Goal: Task Accomplishment & Management: Manage account settings

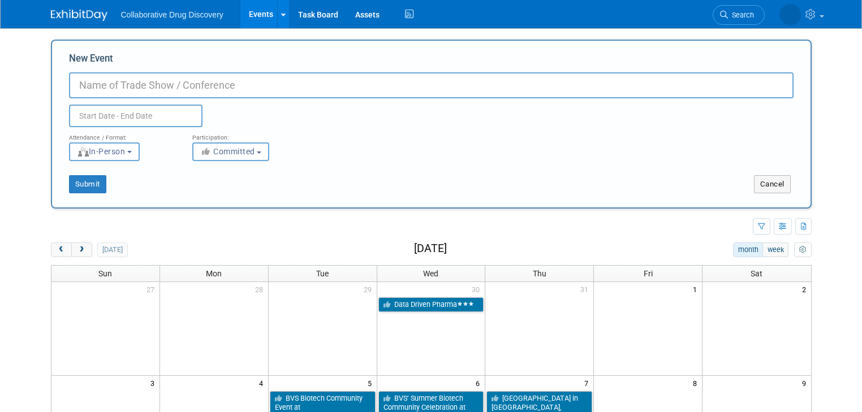
select select "2"
click at [774, 186] on button "Cancel" at bounding box center [772, 184] width 37 height 18
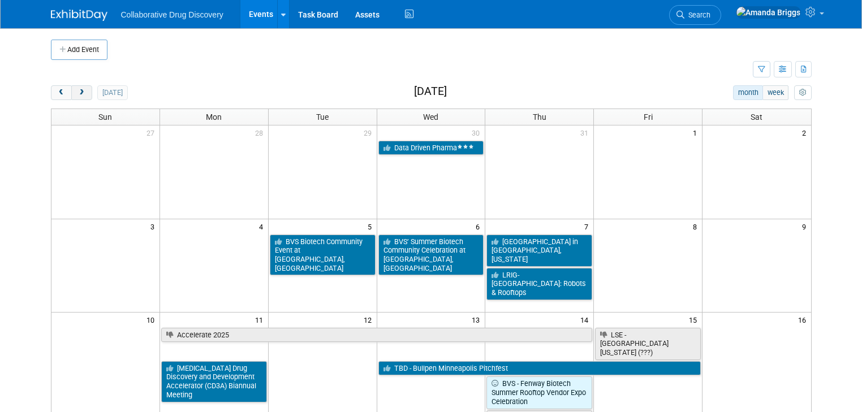
click at [76, 95] on button "next" at bounding box center [81, 92] width 21 height 15
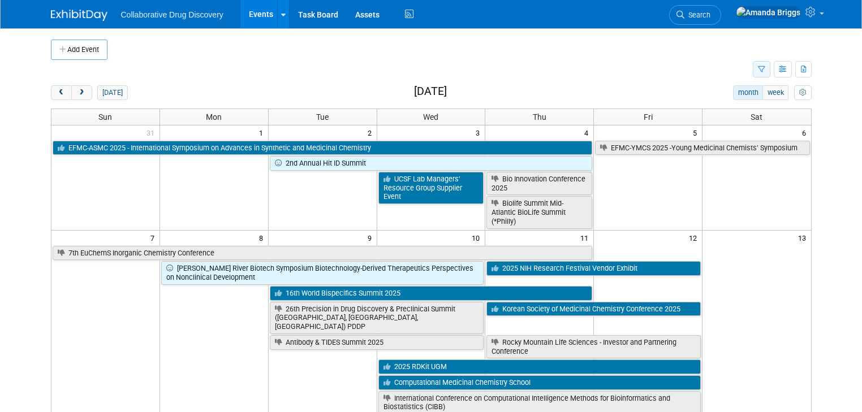
click at [765, 68] on icon "button" at bounding box center [761, 69] width 7 height 7
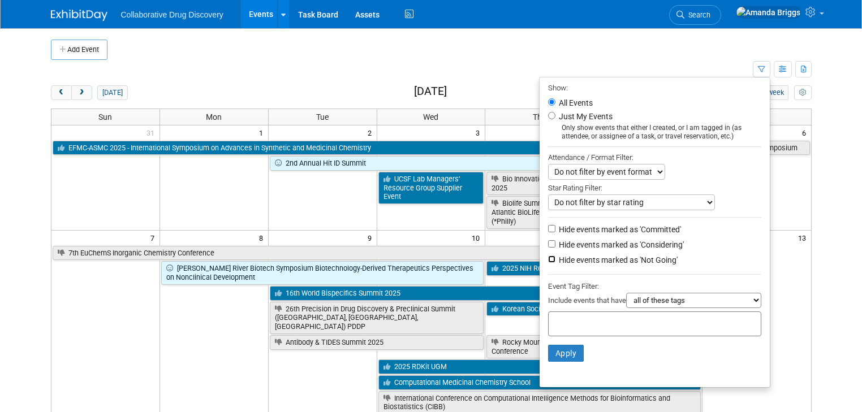
click at [555, 257] on input "Hide events marked as 'Not Going'" at bounding box center [551, 259] width 7 height 7
checkbox input "true"
click at [559, 312] on div at bounding box center [654, 324] width 213 height 25
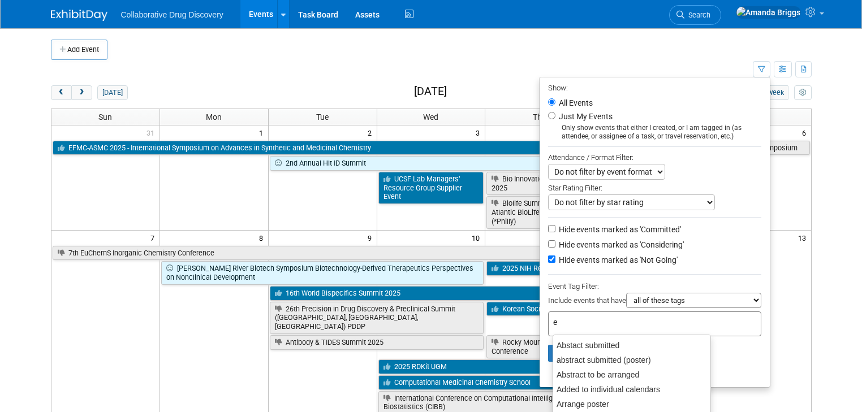
type input "eu"
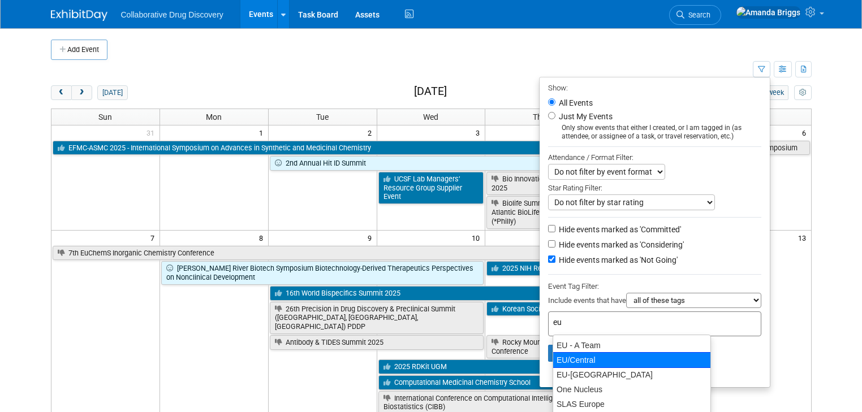
click at [566, 357] on div "EU/Central" at bounding box center [632, 360] width 158 height 16
type input "EU/Central"
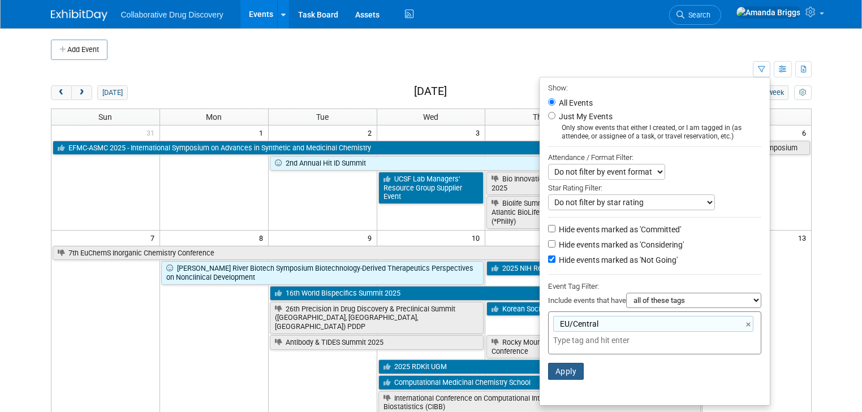
click at [566, 370] on button "Apply" at bounding box center [566, 371] width 36 height 17
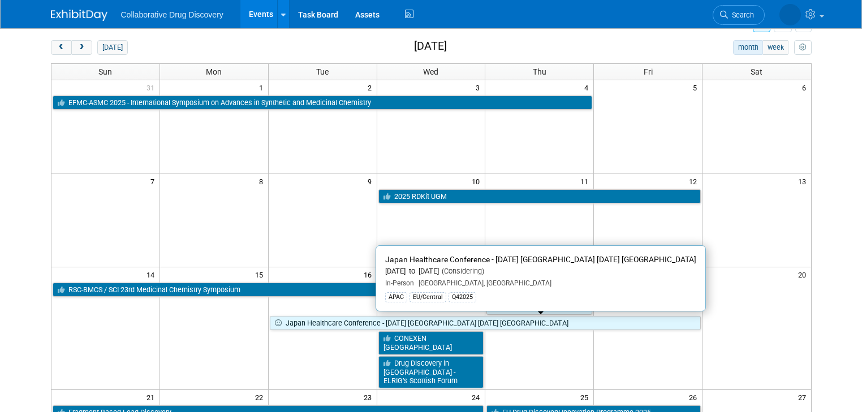
scroll to position [91, 0]
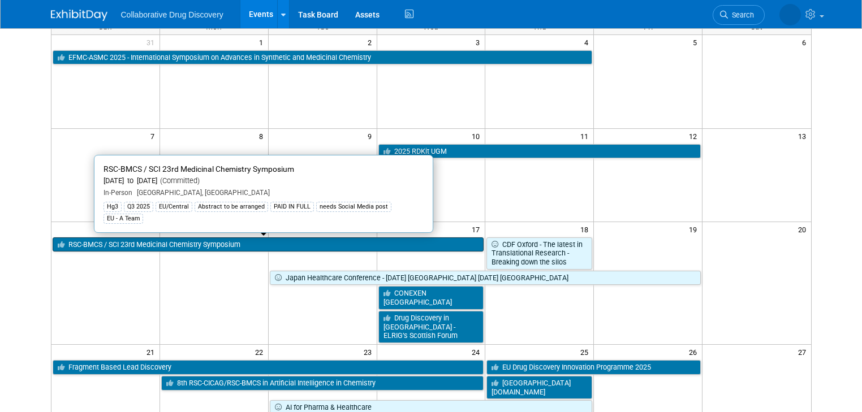
click at [357, 245] on link "RSC-BMCS / SCI 23rd Medicinal Chemistry Symposium" at bounding box center [269, 245] width 432 height 15
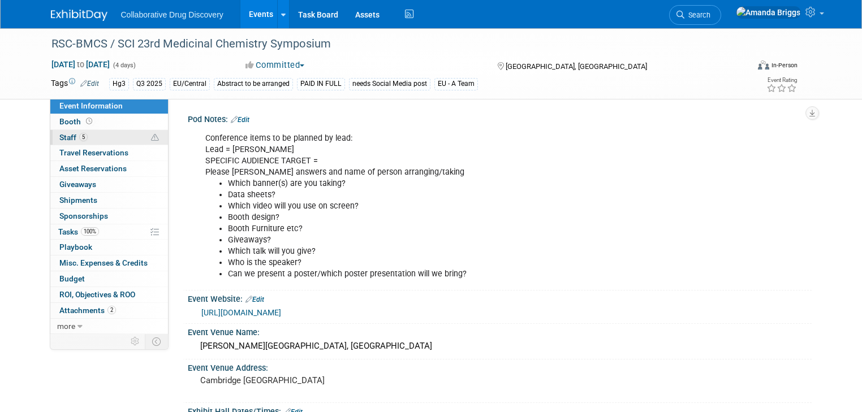
click at [63, 140] on span "Staff 5" at bounding box center [73, 137] width 28 height 9
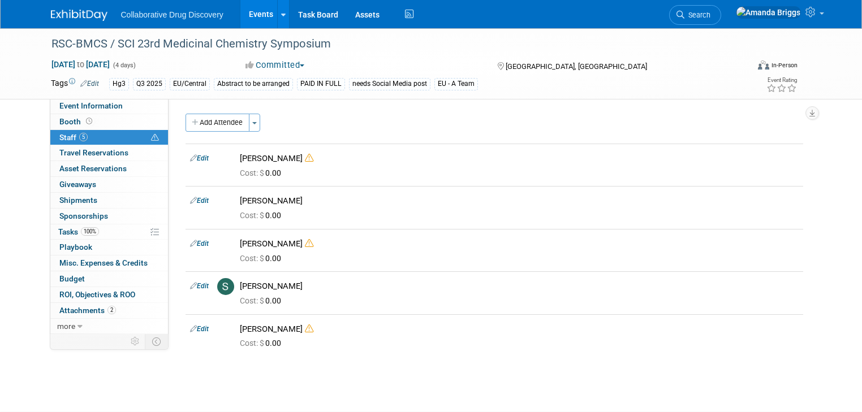
click at [256, 11] on link "Events" at bounding box center [260, 14] width 41 height 28
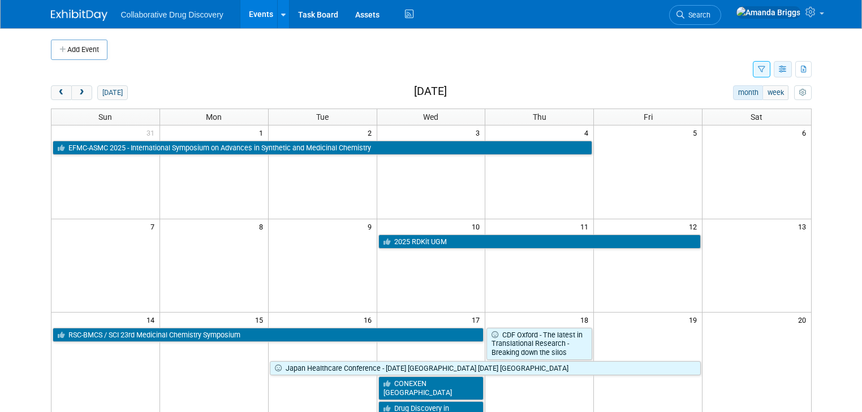
click at [787, 69] on icon "button" at bounding box center [783, 69] width 8 height 7
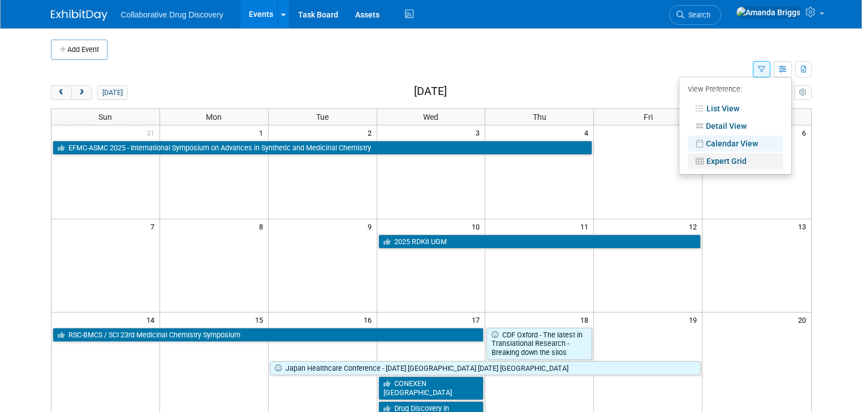
click at [734, 159] on link "Expert Grid" at bounding box center [735, 161] width 95 height 16
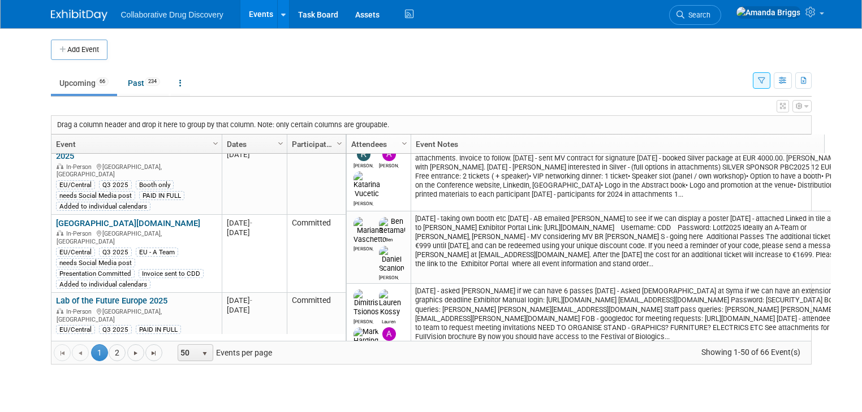
scroll to position [887, 0]
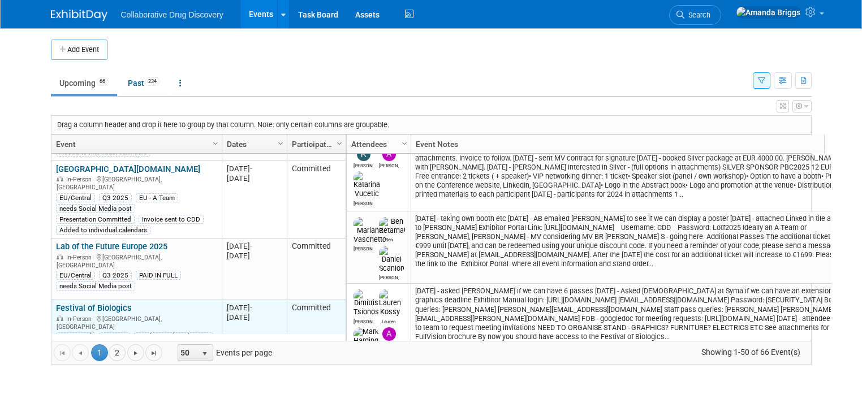
click at [88, 303] on link "Festival of Biologics" at bounding box center [94, 308] width 76 height 10
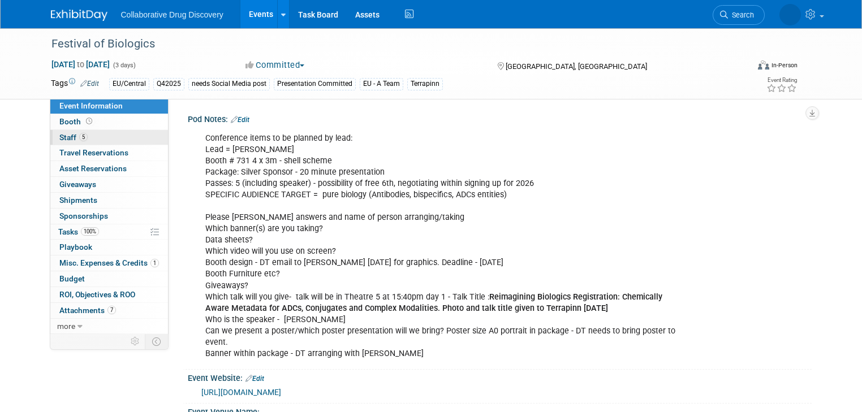
click at [59, 136] on span "Staff 5" at bounding box center [73, 137] width 28 height 9
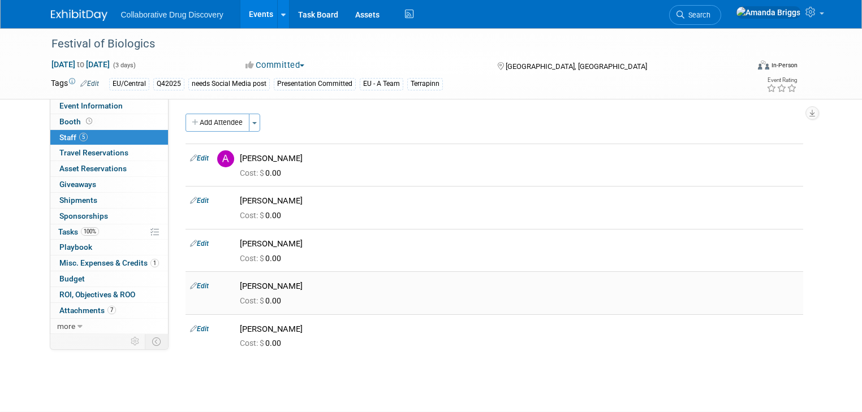
click at [195, 287] on link "Edit" at bounding box center [199, 286] width 19 height 8
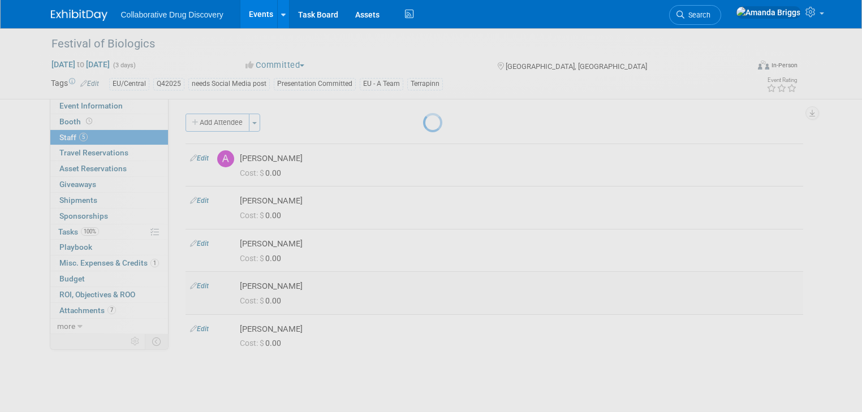
select select "8c9dd01d-2dad-4301-b4a0-7d7cbca24d31"
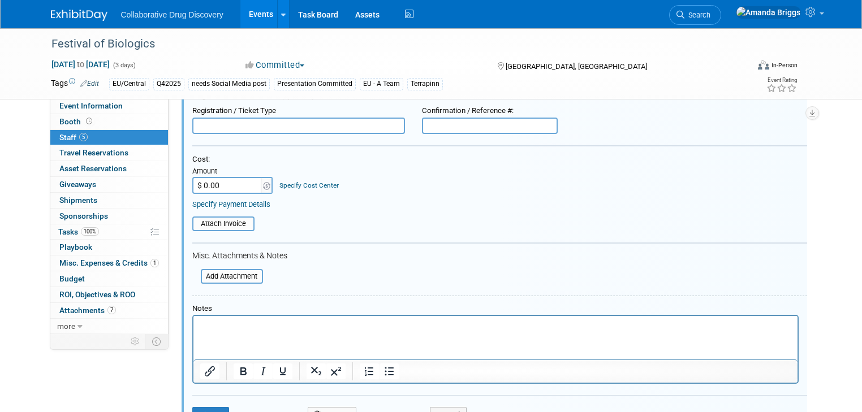
scroll to position [415, 0]
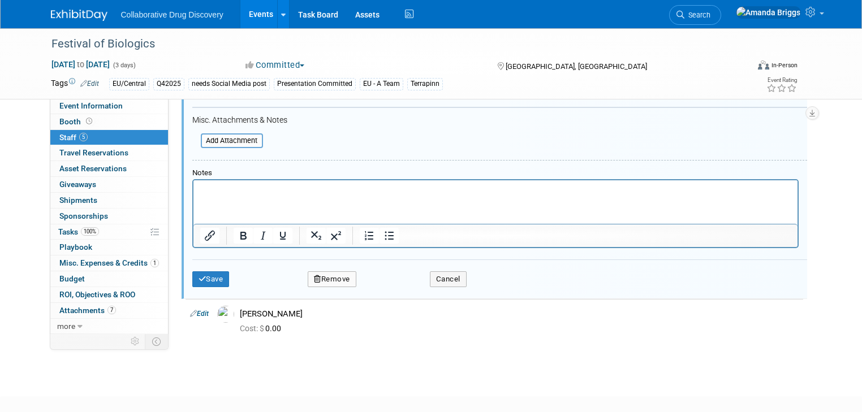
click at [326, 277] on button "Remove" at bounding box center [332, 280] width 49 height 16
click at [381, 283] on link "Yes" at bounding box center [393, 286] width 33 height 18
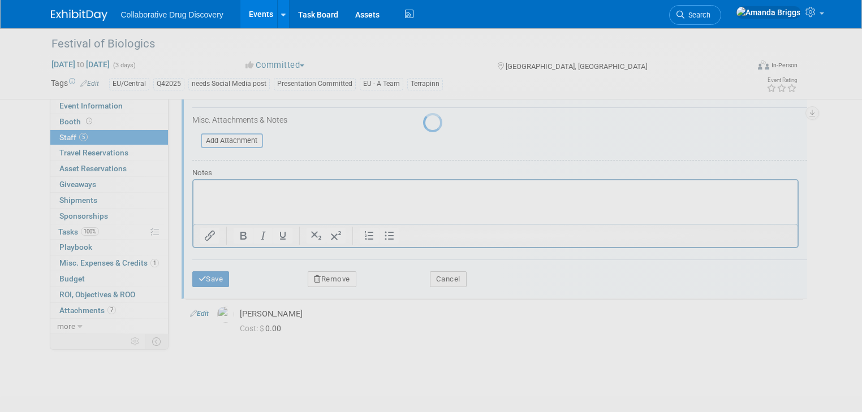
scroll to position [43, 0]
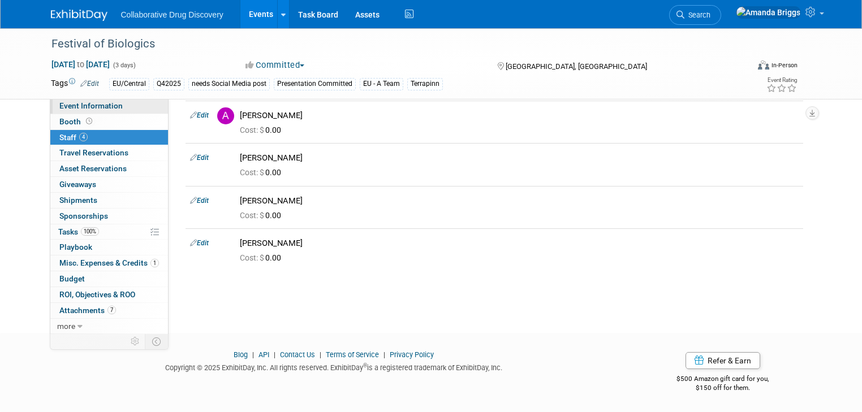
click at [93, 105] on span "Event Information" at bounding box center [90, 105] width 63 height 9
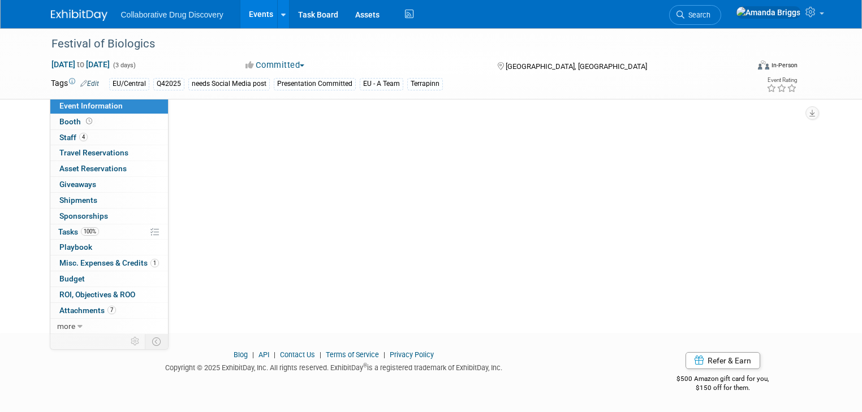
scroll to position [0, 0]
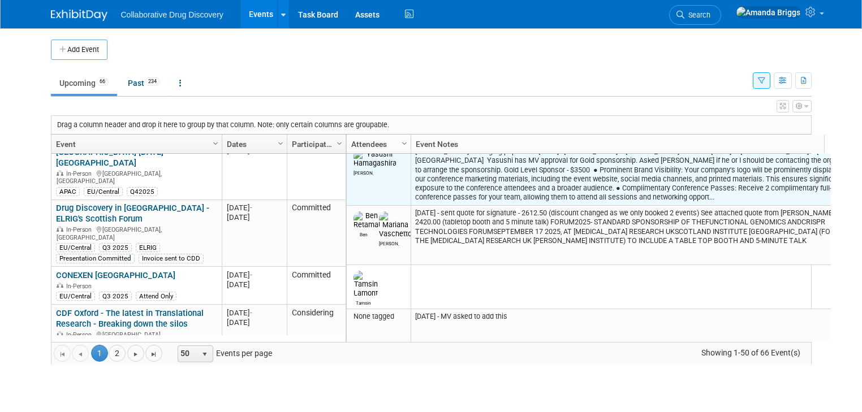
scroll to position [372, 0]
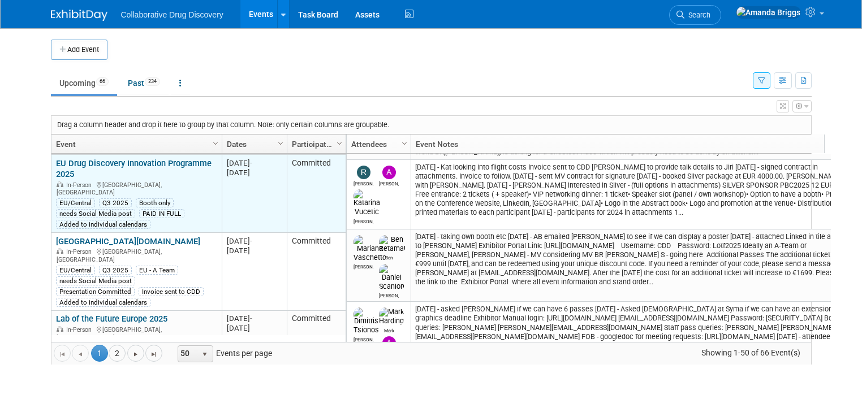
scroll to position [869, 0]
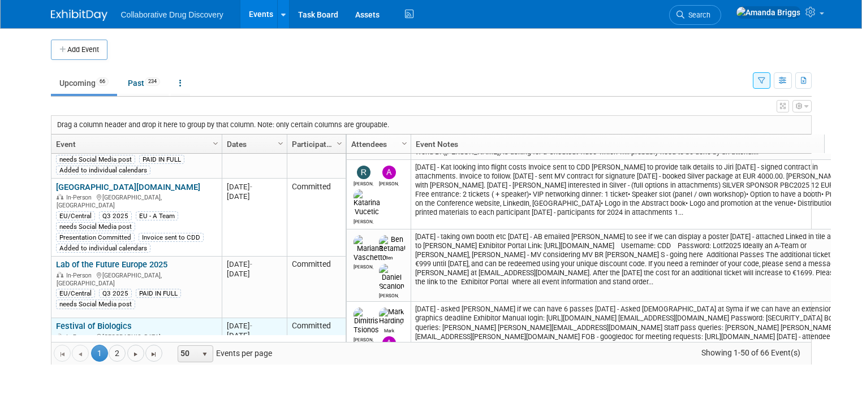
click at [101, 321] on link "Festival of Biologics" at bounding box center [94, 326] width 76 height 10
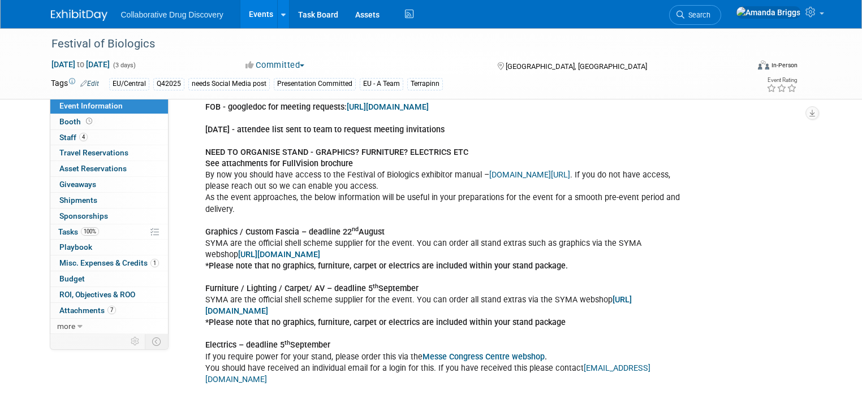
scroll to position [724, 0]
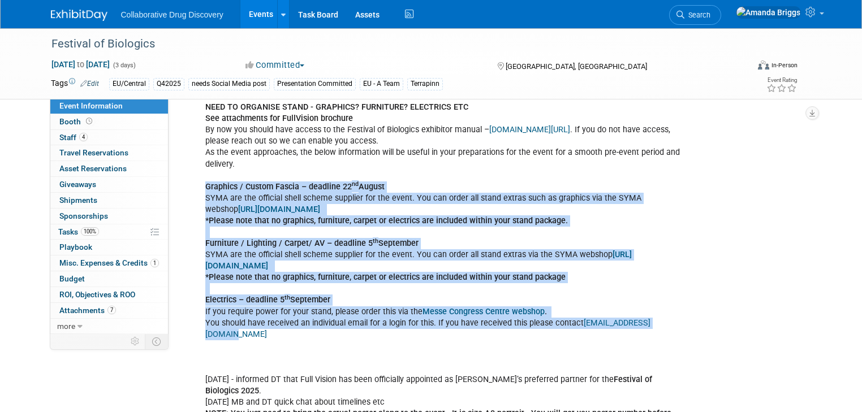
drag, startPoint x: 666, startPoint y: 321, endPoint x: 188, endPoint y: 192, distance: 495.6
click at [197, 192] on div "19AUG2025 - asked Terrapinn if we can have 6 passes 19AUG2025 - Asked Christian…" at bounding box center [443, 374] width 493 height 942
click at [544, 295] on div "19AUG2025 - asked Terrapinn if we can have 6 passes 19AUG2025 - Asked Christian…" at bounding box center [443, 374] width 493 height 942
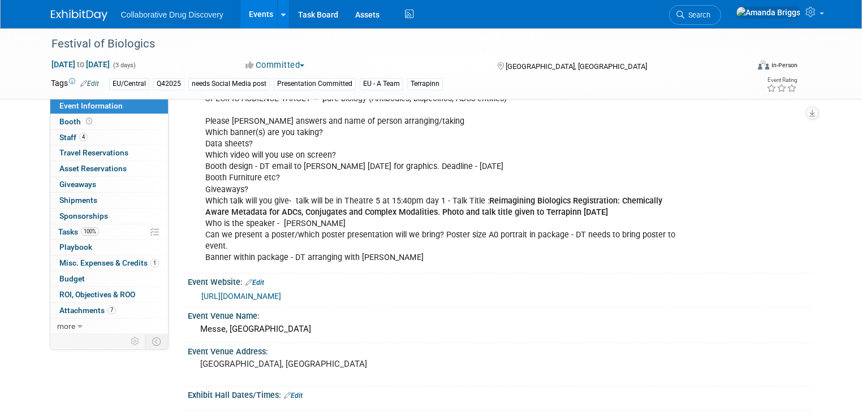
scroll to position [91, 0]
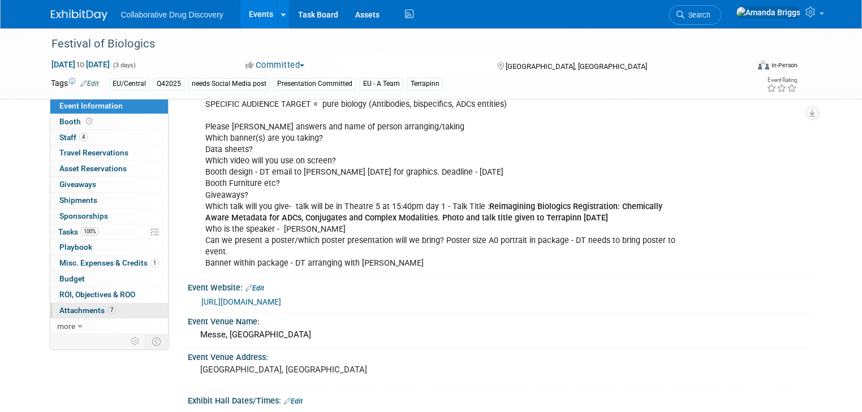
click at [84, 310] on span "Attachments 7" at bounding box center [87, 310] width 57 height 9
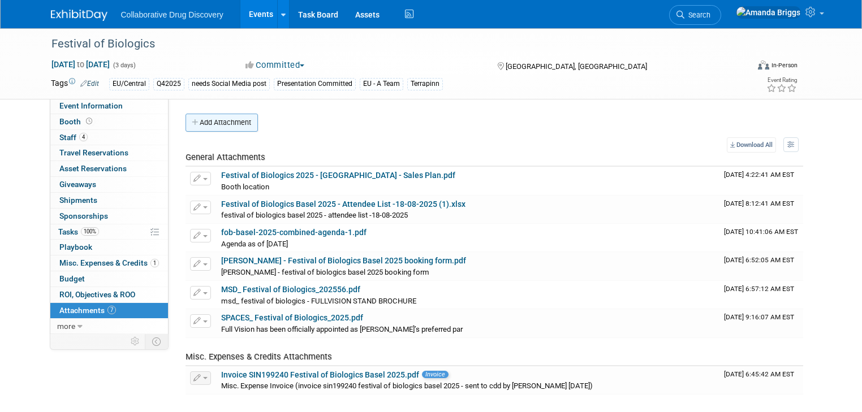
click at [209, 118] on button "Add Attachment" at bounding box center [222, 123] width 72 height 18
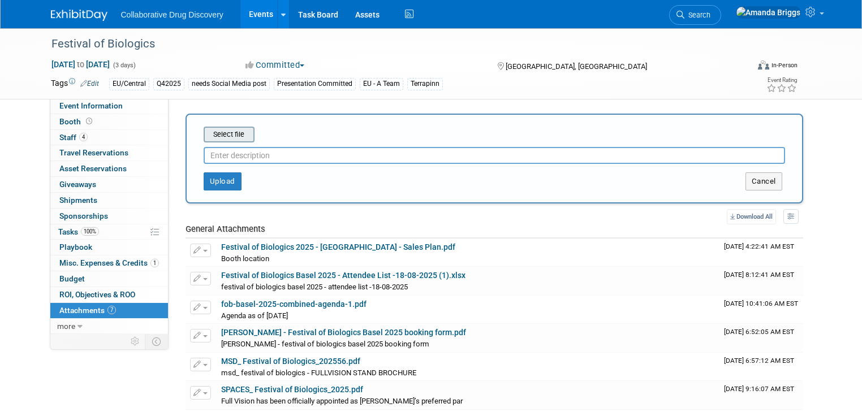
click at [214, 134] on input "file" at bounding box center [186, 135] width 135 height 14
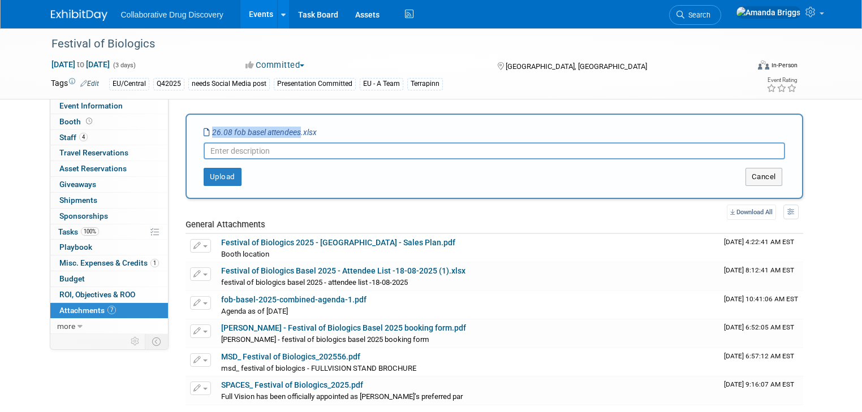
drag, startPoint x: 290, startPoint y: 133, endPoint x: 176, endPoint y: 136, distance: 113.7
click at [186, 136] on div "Select file 26.08 fob basel attendees.xlsx This is an invoice Upload Cancel" at bounding box center [495, 156] width 618 height 85
copy div "Select file 26.08 fob basel attendees"
click at [239, 145] on input "text" at bounding box center [495, 151] width 582 height 17
paste input "26.08 fob basel attendees"
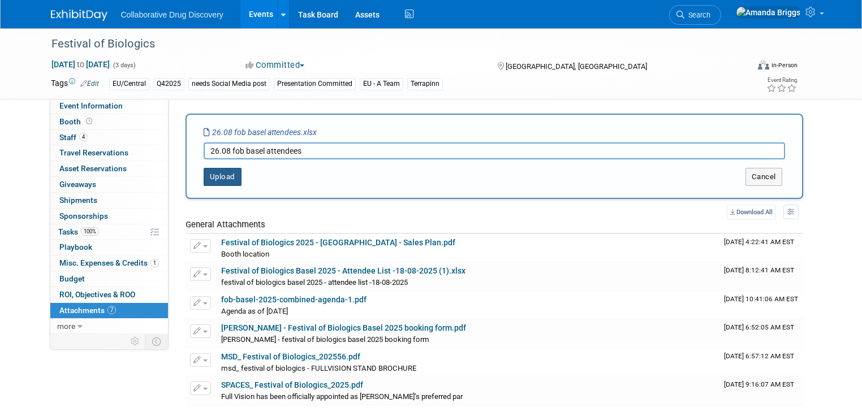
type input "26.08 fob basel attendees"
click at [210, 172] on button "Upload" at bounding box center [223, 177] width 38 height 18
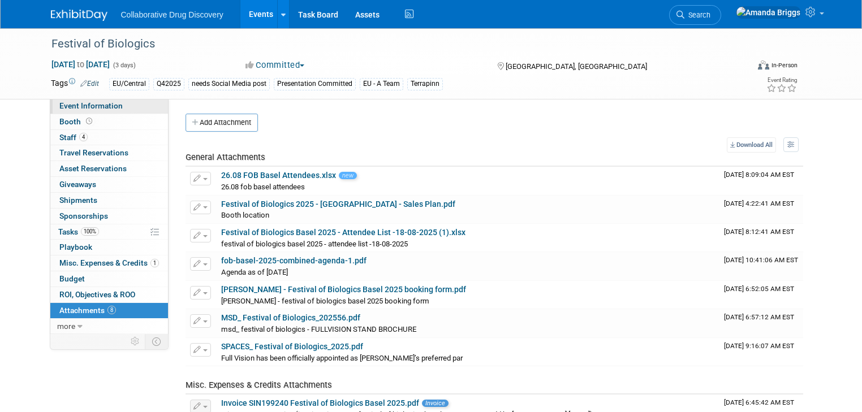
click at [96, 108] on span "Event Information" at bounding box center [90, 105] width 63 height 9
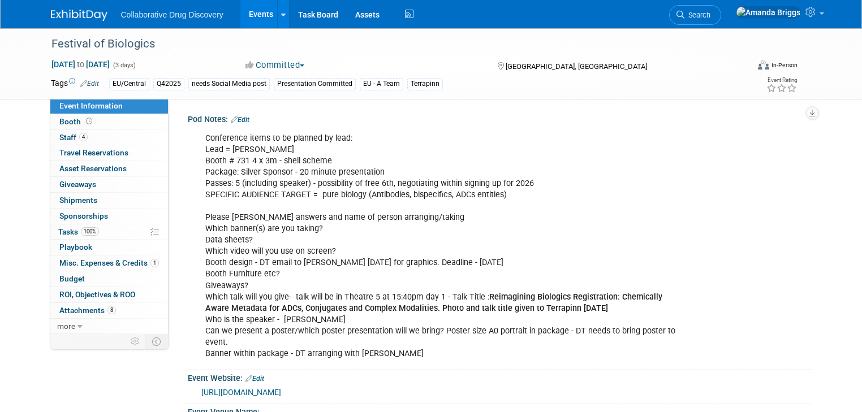
click at [237, 120] on link "Edit" at bounding box center [240, 120] width 19 height 8
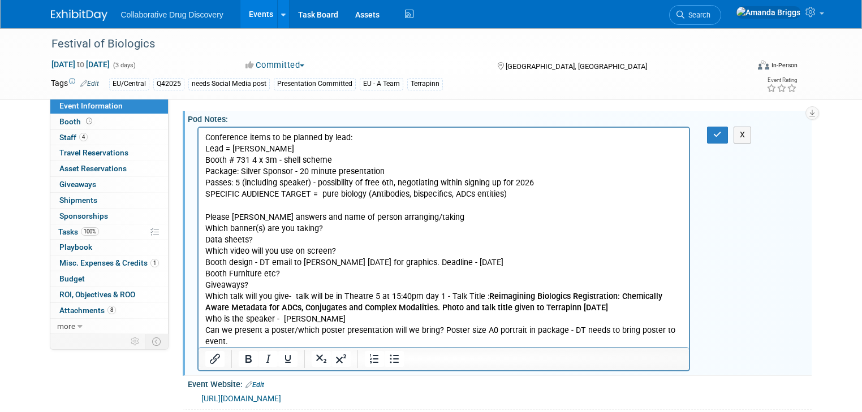
click at [387, 346] on p "Conference items to be planned by lead: Lead = Dimitris Booth # 731 4 x 3m - sh…" at bounding box center [444, 245] width 478 height 227
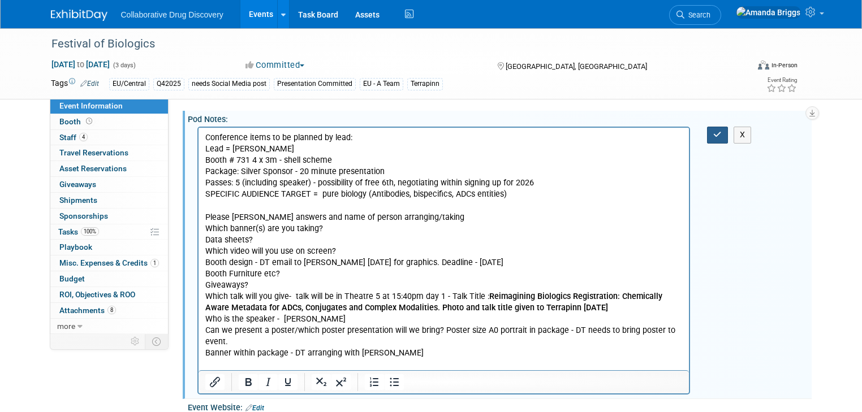
click at [720, 136] on button "button" at bounding box center [717, 135] width 21 height 16
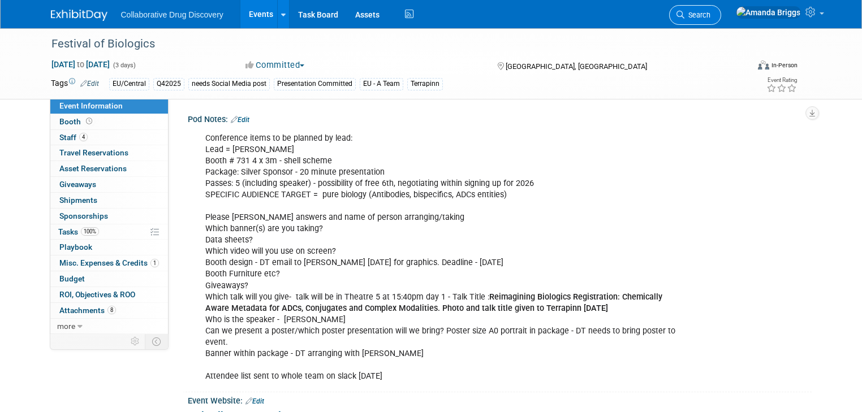
click at [721, 20] on link "Search" at bounding box center [695, 15] width 52 height 20
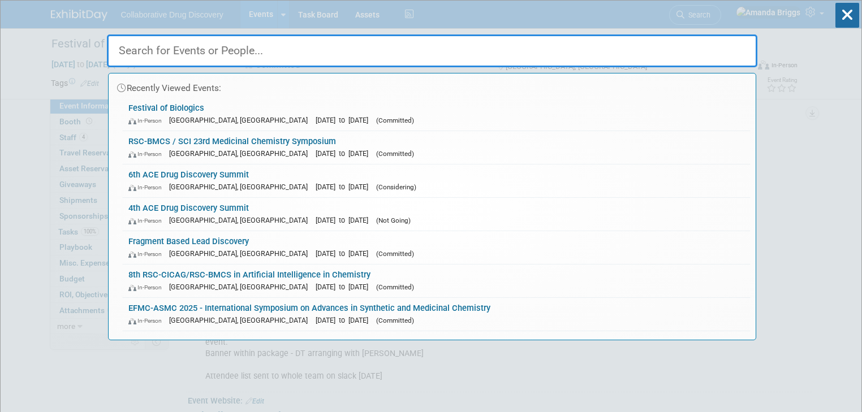
click at [488, 48] on input "text" at bounding box center [432, 51] width 651 height 33
paste input "ELRIG – Drug Discovery 2025"
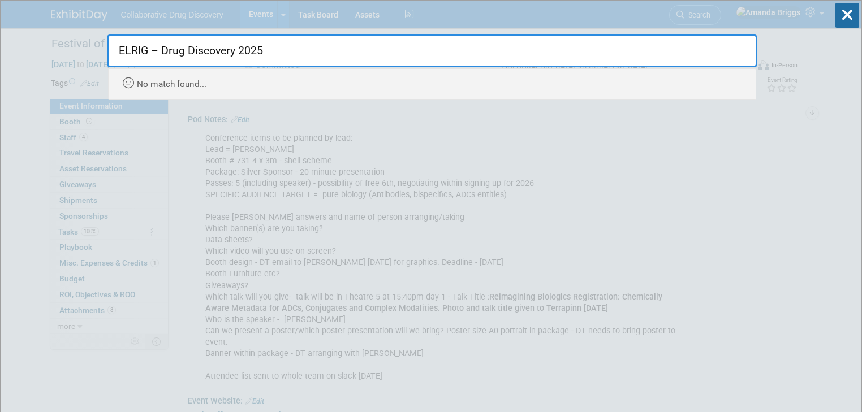
drag, startPoint x: 158, startPoint y: 49, endPoint x: 107, endPoint y: 51, distance: 50.9
click at [107, 51] on input "ELRIG – Drug Discovery 2025" at bounding box center [432, 51] width 651 height 33
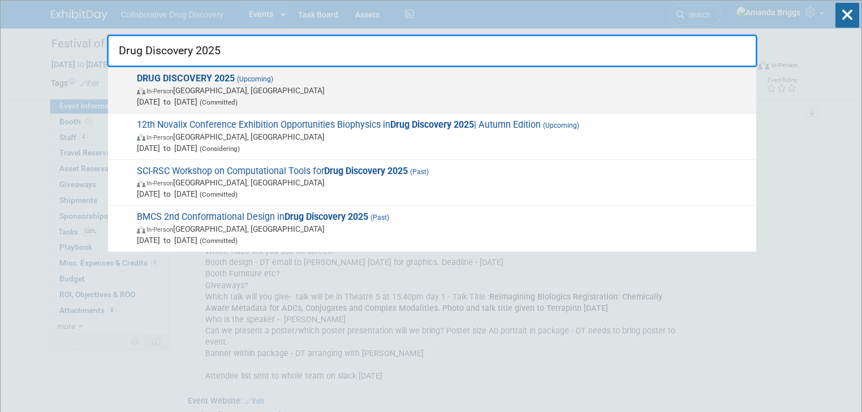
type input "Drug Discovery 2025"
click at [199, 79] on strong "DRUG DISCOVERY 2025" at bounding box center [186, 78] width 98 height 11
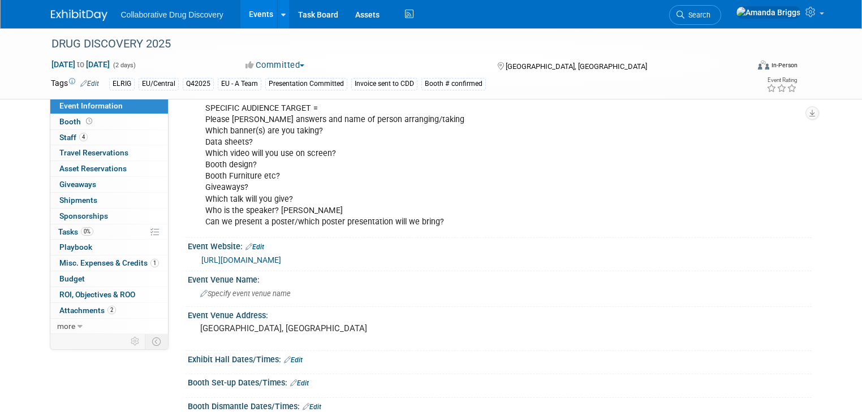
scroll to position [91, 0]
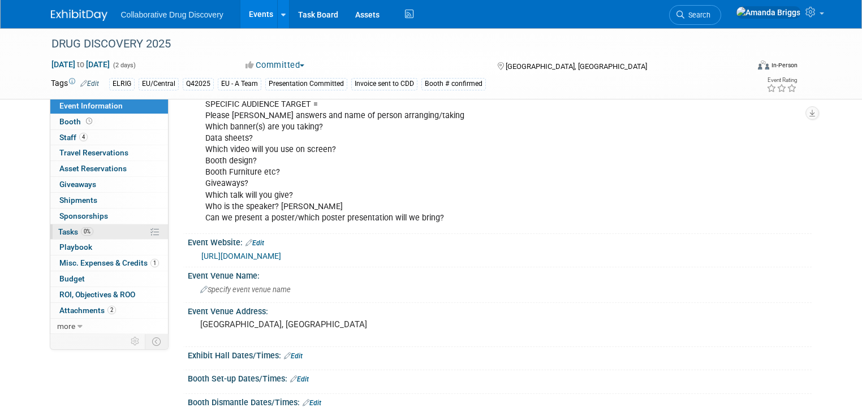
click at [61, 231] on span "Tasks 0%" at bounding box center [75, 231] width 35 height 9
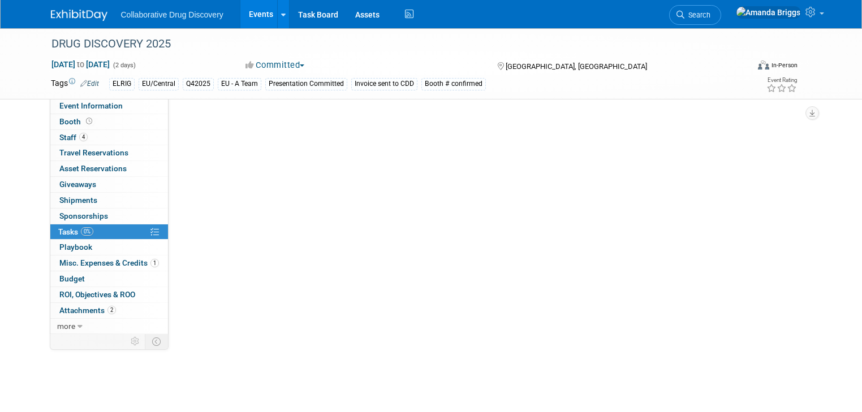
scroll to position [0, 0]
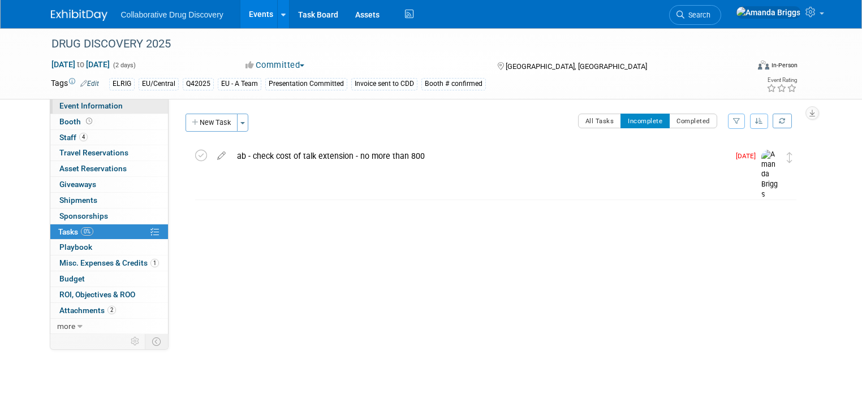
click at [100, 110] on span "Event Information" at bounding box center [90, 105] width 63 height 9
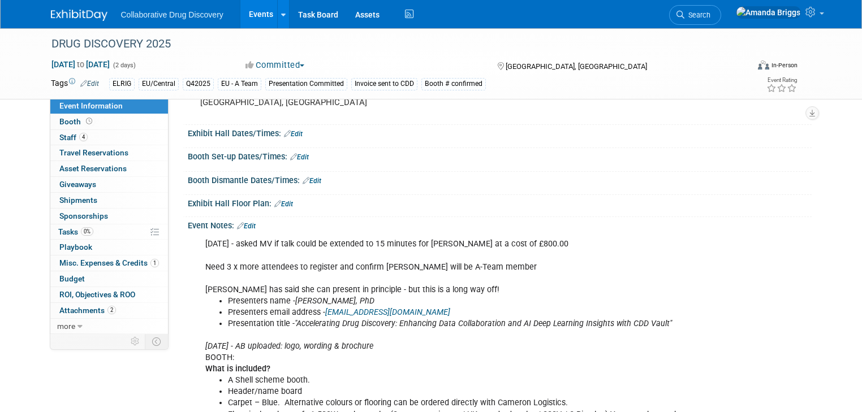
scroll to position [317, 0]
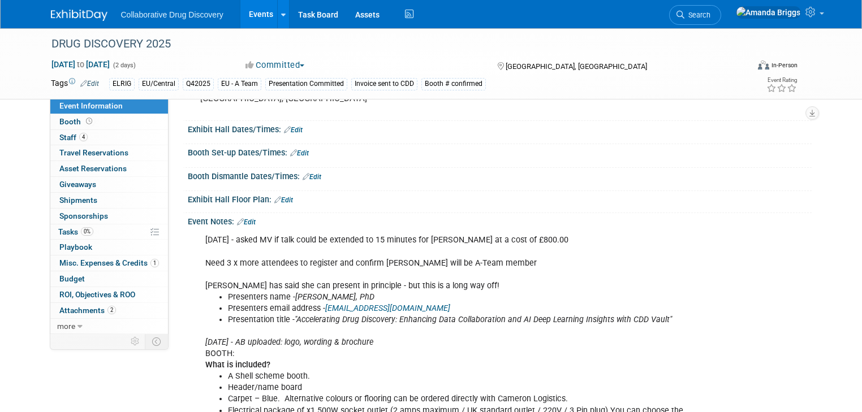
click at [242, 221] on link "Edit" at bounding box center [246, 222] width 19 height 8
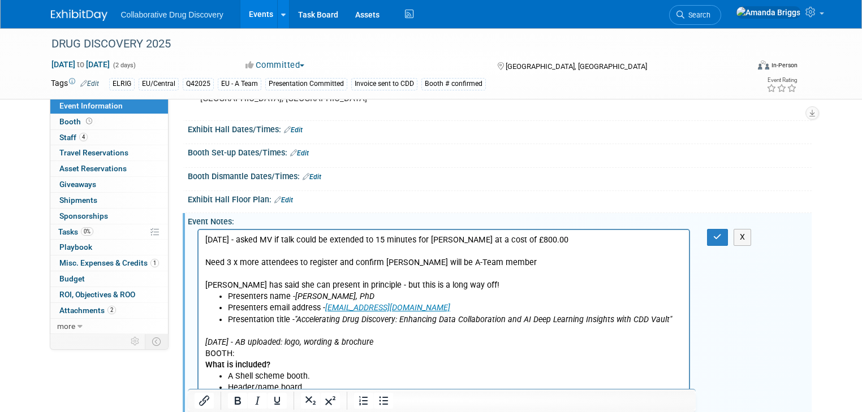
scroll to position [0, 0]
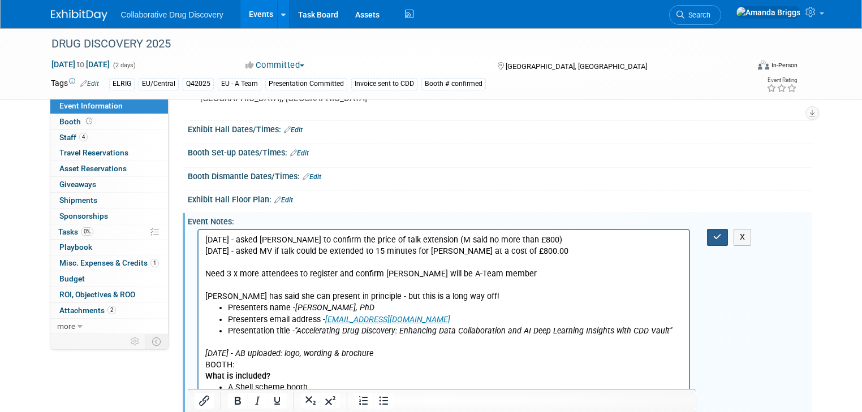
click at [722, 234] on icon "button" at bounding box center [717, 237] width 8 height 8
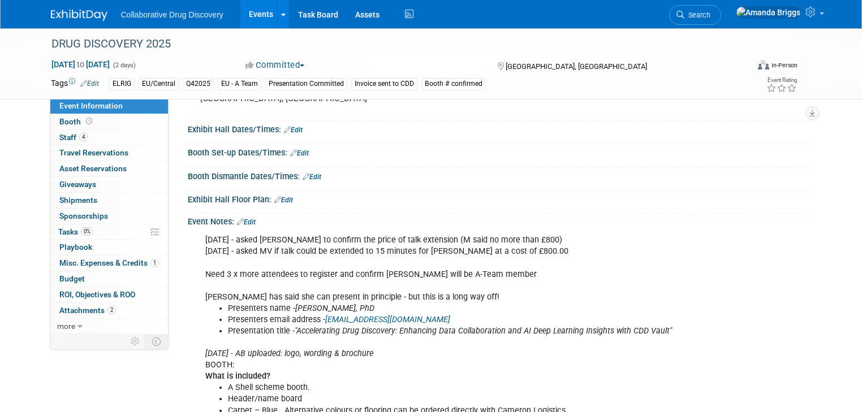
click at [258, 16] on link "Events" at bounding box center [260, 14] width 41 height 28
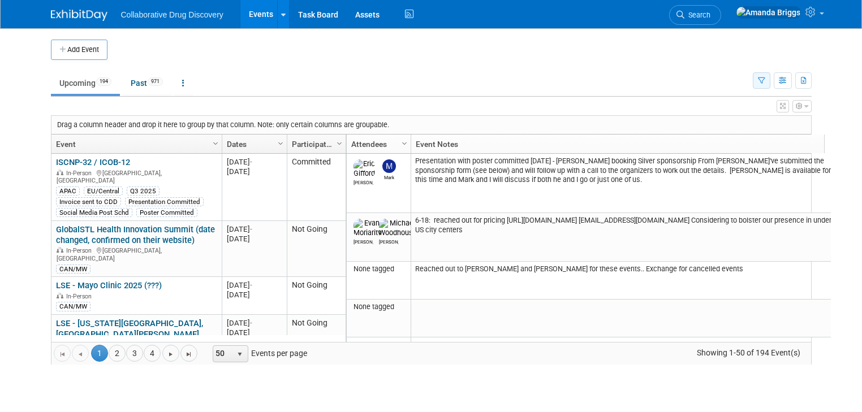
click at [765, 81] on icon "button" at bounding box center [761, 80] width 7 height 7
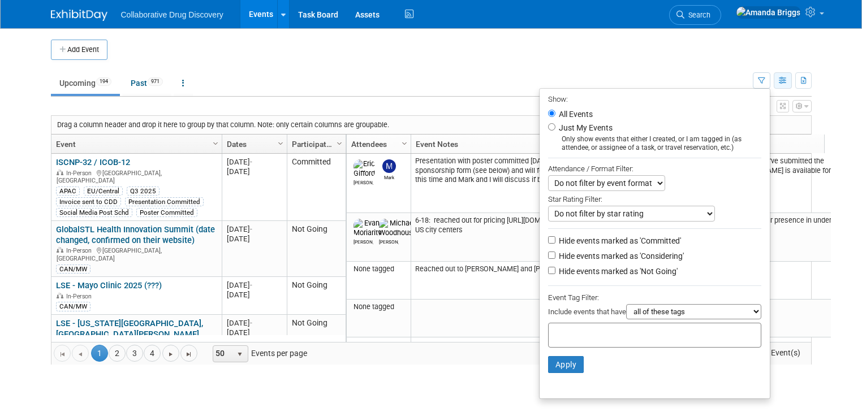
click at [787, 82] on icon "button" at bounding box center [783, 80] width 8 height 7
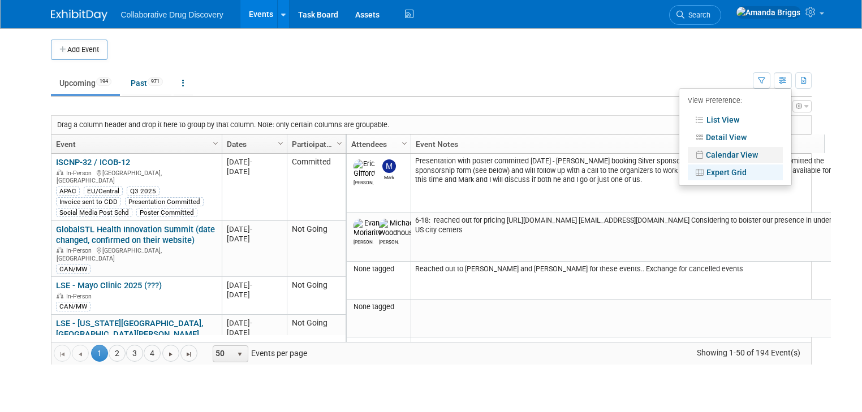
click at [735, 158] on link "Calendar View" at bounding box center [735, 155] width 95 height 16
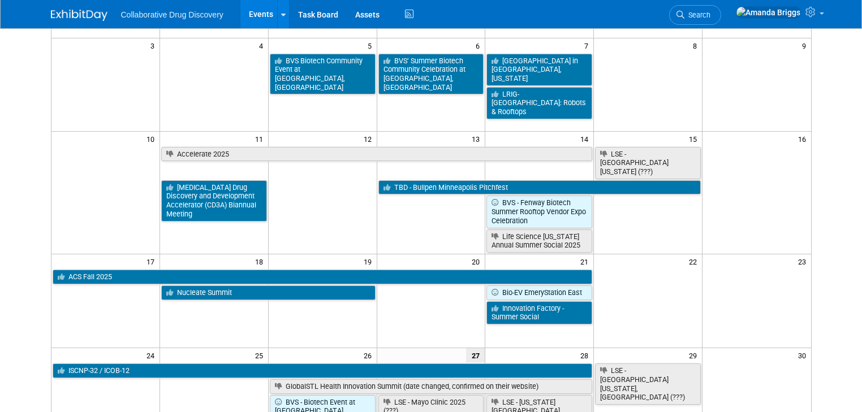
scroll to position [419, 0]
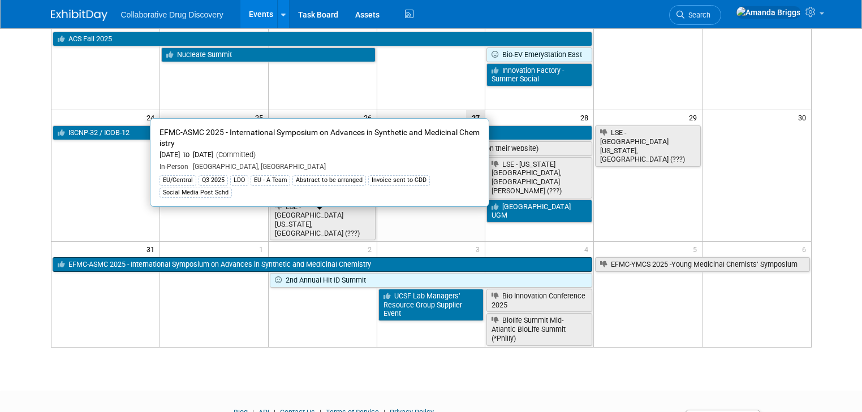
click at [311, 257] on link "EFMC-ASMC 2025 - International Symposium on Advances in Synthetic and Medicinal…" at bounding box center [323, 264] width 540 height 15
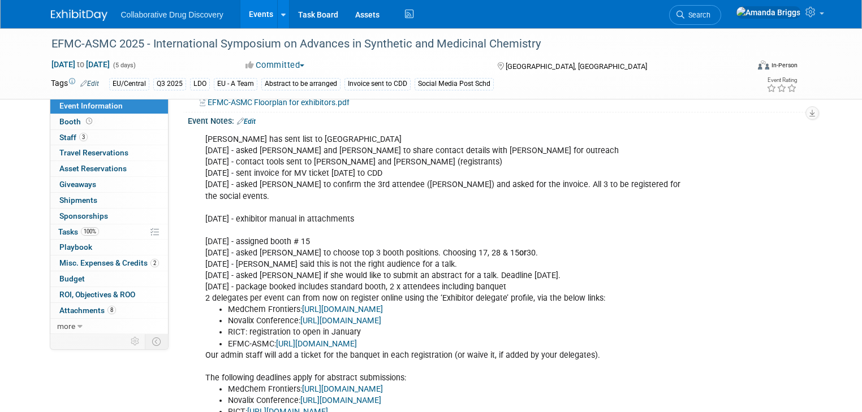
scroll to position [407, 0]
